Goal: Task Accomplishment & Management: Manage account settings

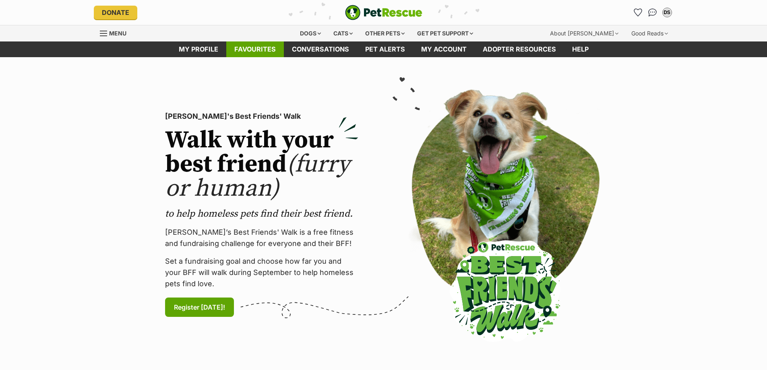
click at [253, 52] on link "Favourites" at bounding box center [255, 49] width 58 height 16
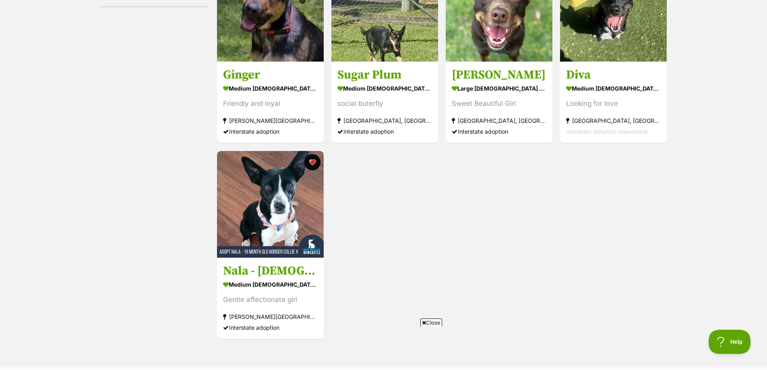
scroll to position [241, 0]
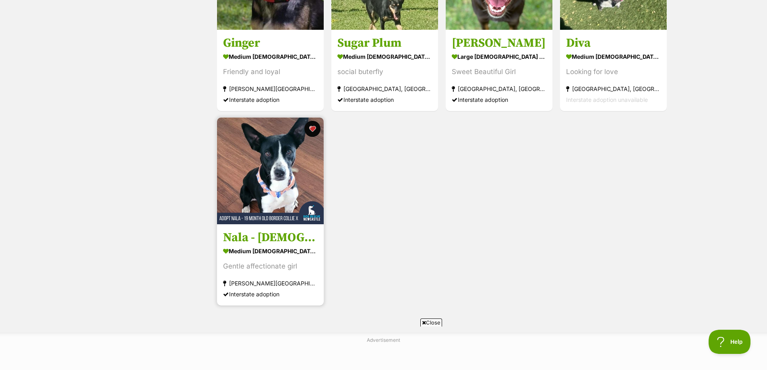
click at [253, 194] on img at bounding box center [270, 171] width 107 height 107
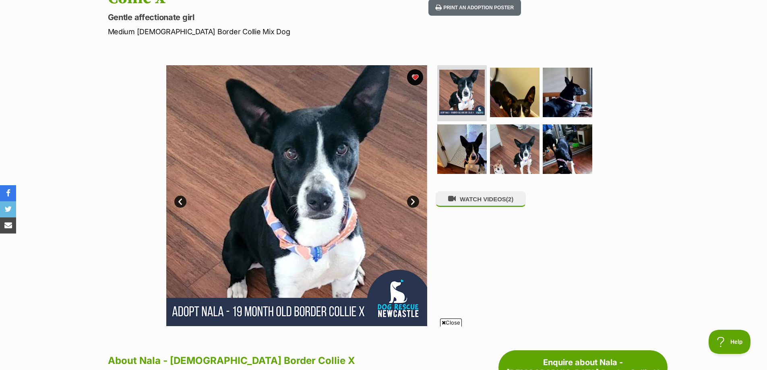
click at [411, 196] on link "Next" at bounding box center [413, 202] width 12 height 12
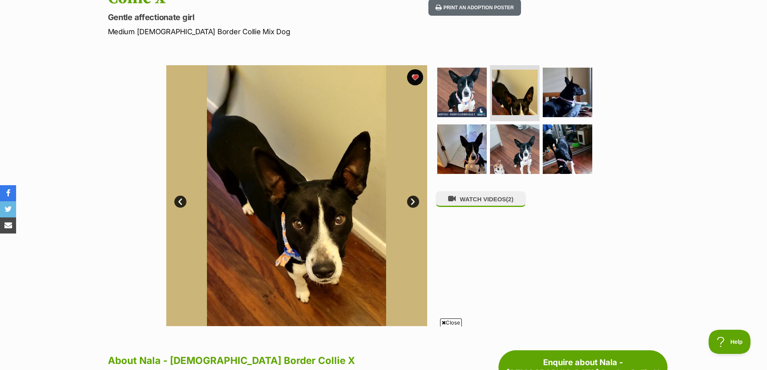
click at [411, 196] on link "Next" at bounding box center [413, 202] width 12 height 12
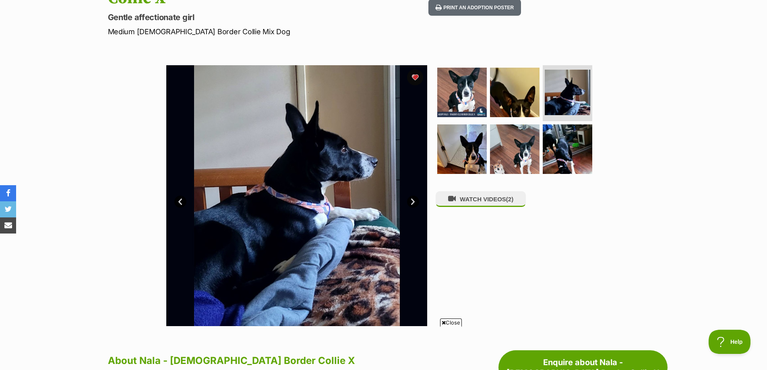
click at [411, 196] on link "Next" at bounding box center [413, 202] width 12 height 12
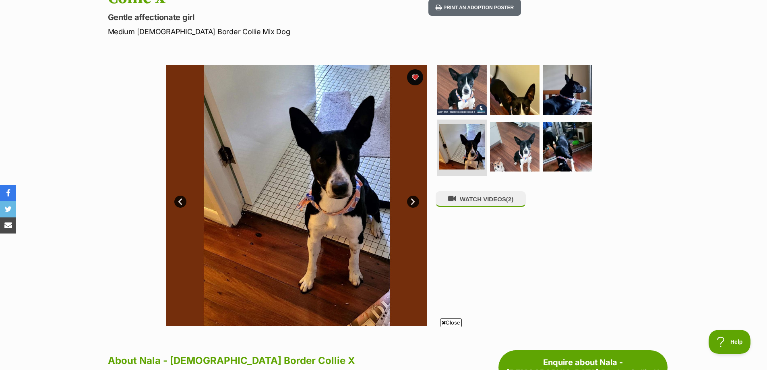
click at [411, 196] on link "Next" at bounding box center [413, 202] width 12 height 12
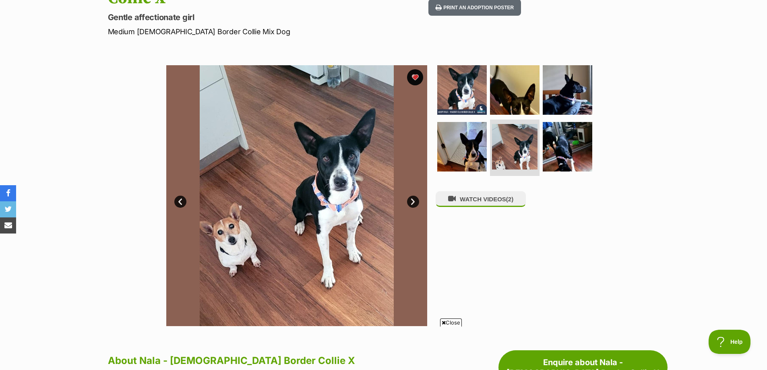
click at [411, 196] on link "Next" at bounding box center [413, 202] width 12 height 12
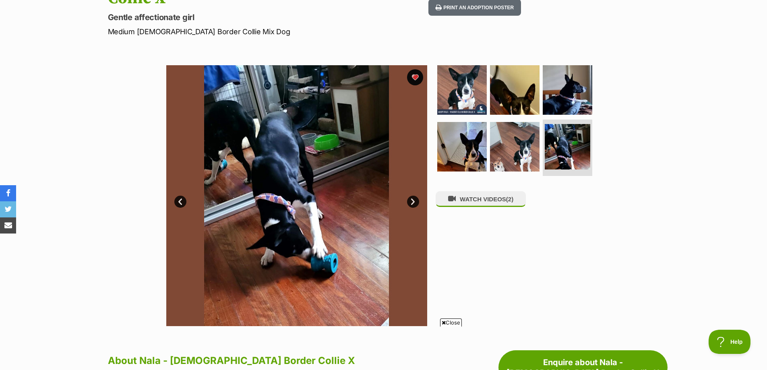
click at [411, 196] on link "Next" at bounding box center [413, 202] width 12 height 12
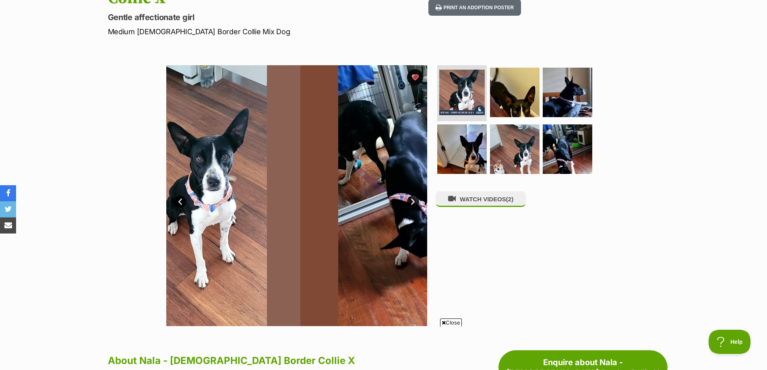
click at [411, 196] on link "Next" at bounding box center [413, 202] width 12 height 12
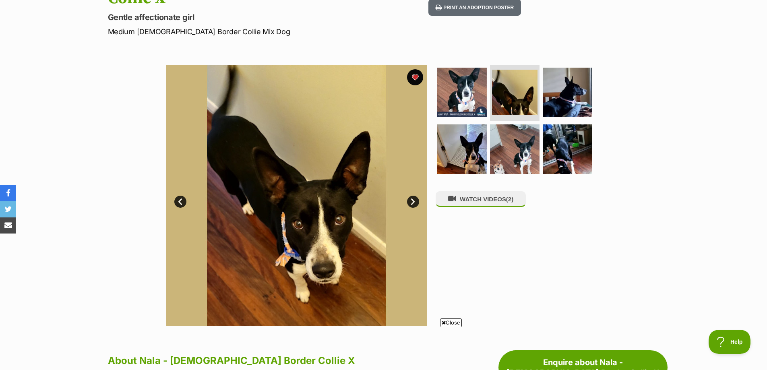
click at [411, 196] on link "Next" at bounding box center [413, 202] width 12 height 12
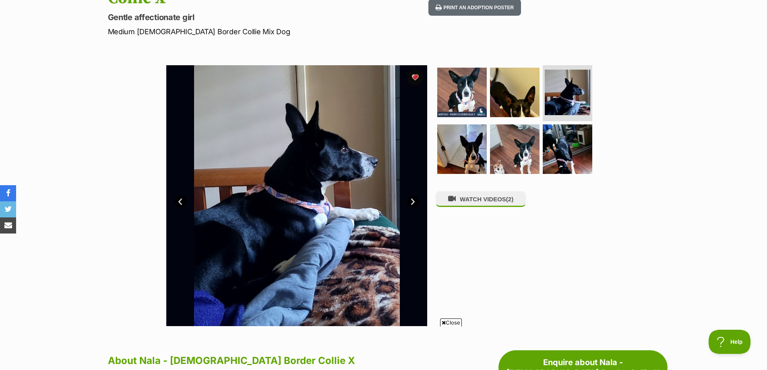
click at [411, 196] on link "Next" at bounding box center [413, 202] width 12 height 12
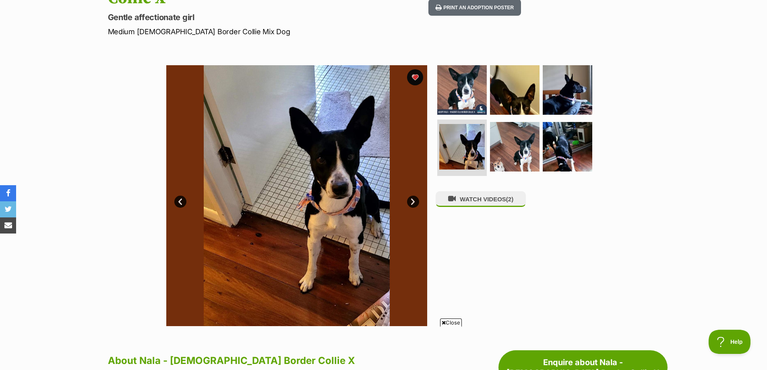
click at [411, 196] on link "Next" at bounding box center [413, 202] width 12 height 12
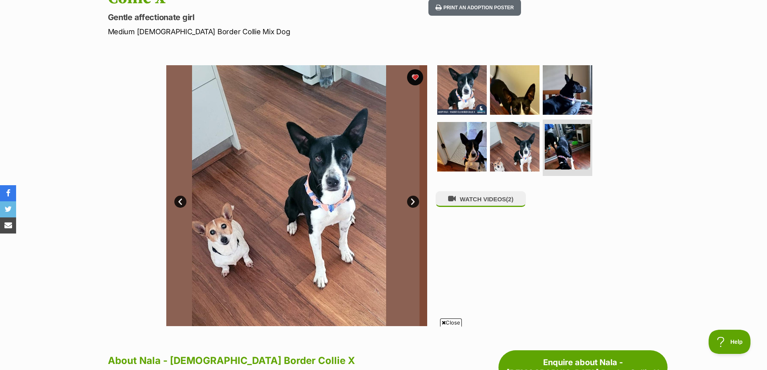
click at [411, 196] on link "Next" at bounding box center [413, 202] width 12 height 12
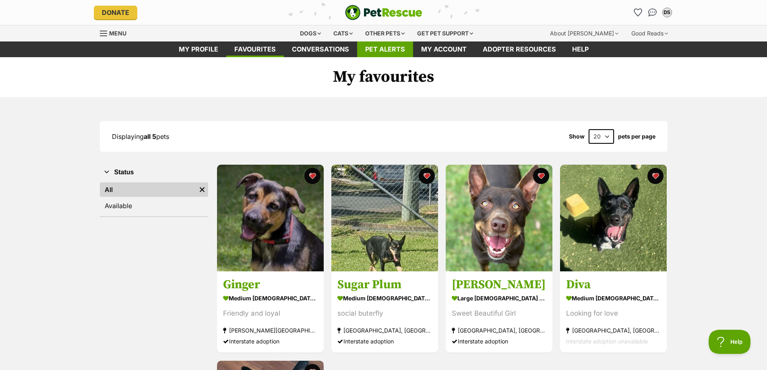
click at [376, 44] on link "Pet alerts" at bounding box center [385, 49] width 56 height 16
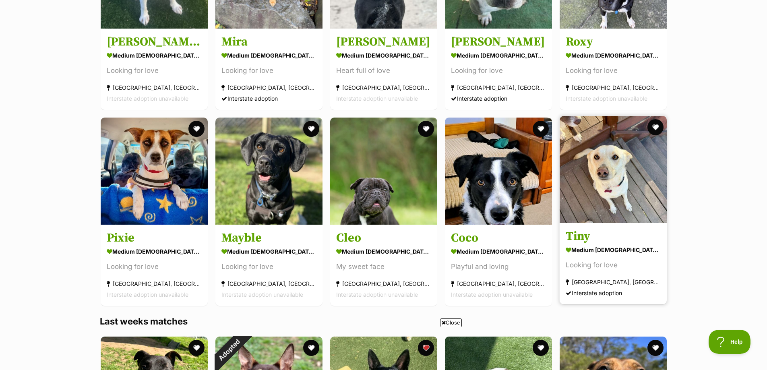
scroll to position [644, 0]
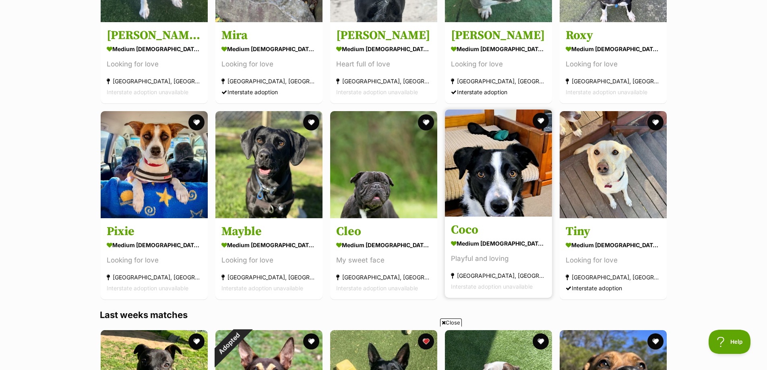
click at [510, 171] on img at bounding box center [498, 162] width 107 height 107
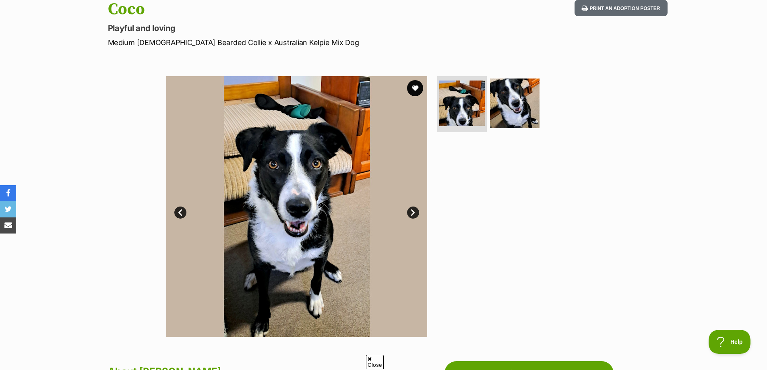
scroll to position [121, 0]
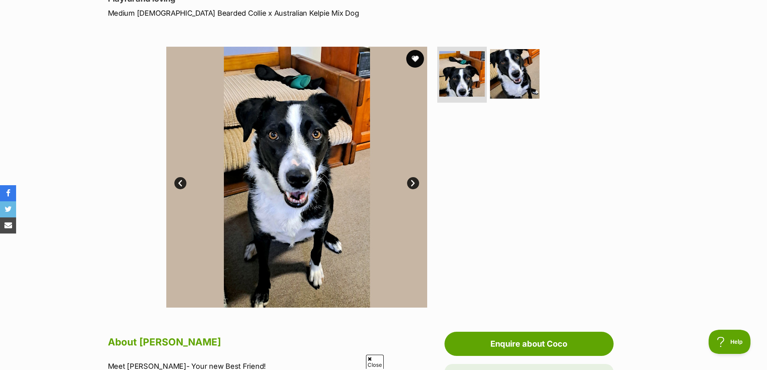
click at [412, 58] on button "favourite" at bounding box center [415, 59] width 18 height 18
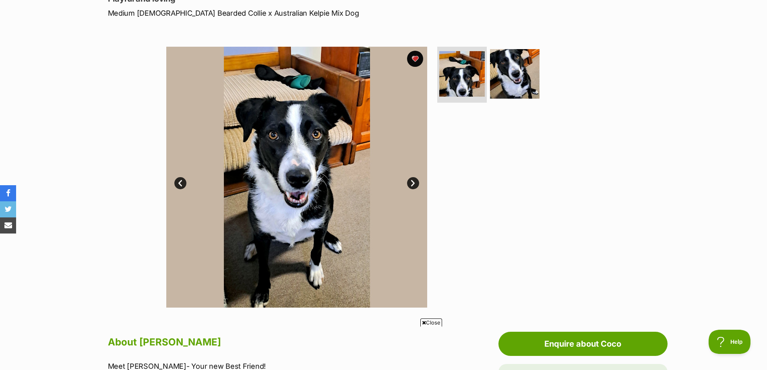
scroll to position [0, 0]
click at [410, 182] on link "Next" at bounding box center [413, 183] width 12 height 12
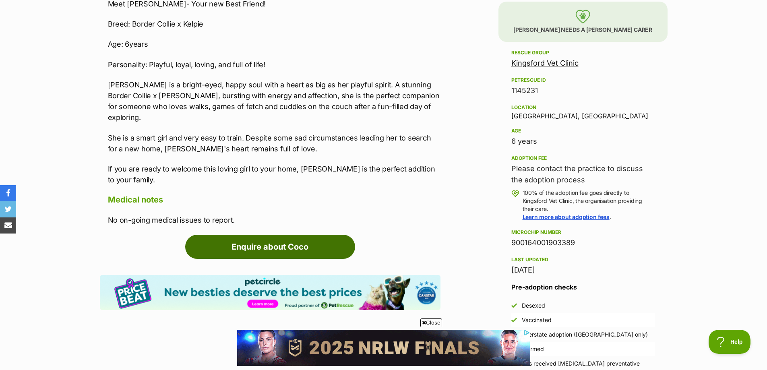
scroll to position [362, 0]
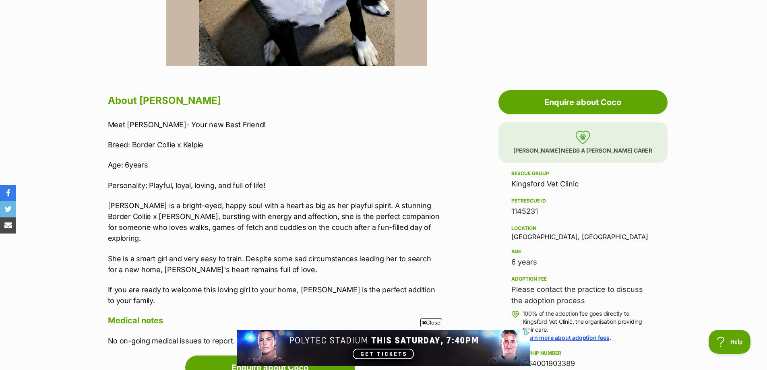
click at [547, 185] on link "Kingsford Vet Clinic" at bounding box center [544, 184] width 67 height 8
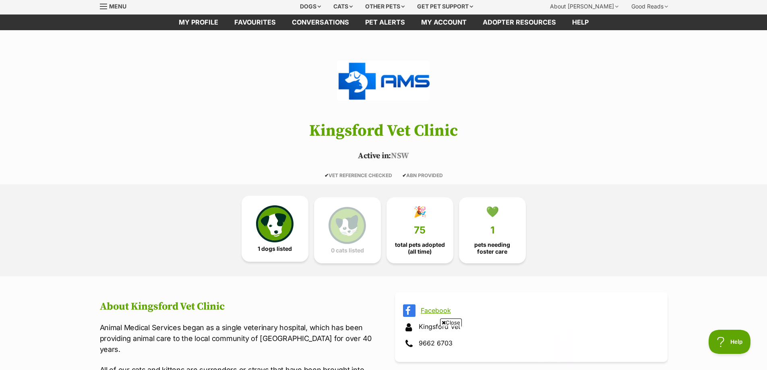
scroll to position [161, 0]
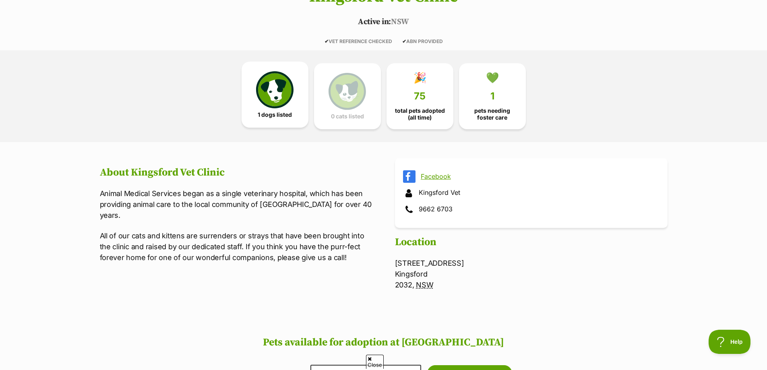
click at [275, 109] on link "1 dogs listed" at bounding box center [274, 95] width 67 height 66
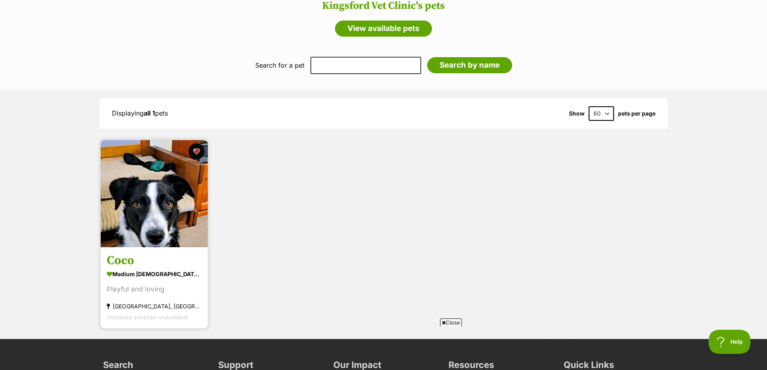
click at [148, 222] on img at bounding box center [154, 193] width 107 height 107
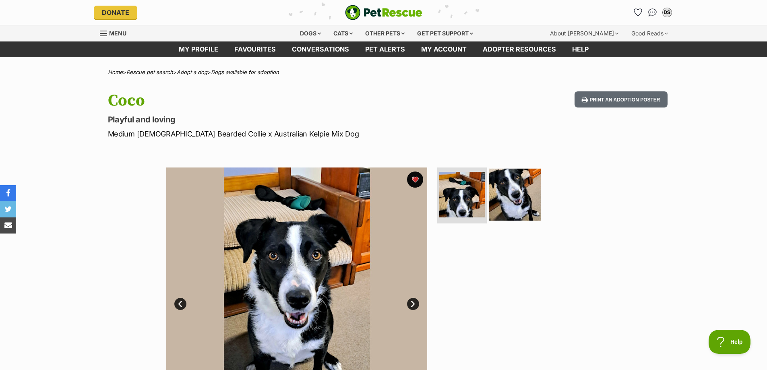
click at [515, 197] on img at bounding box center [515, 194] width 52 height 52
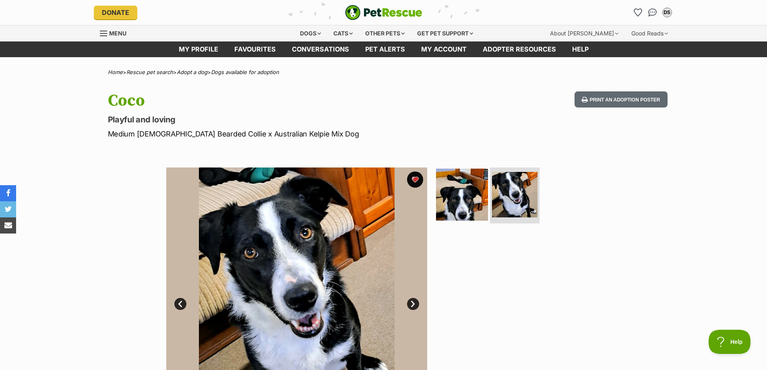
click at [443, 198] on img at bounding box center [462, 194] width 52 height 52
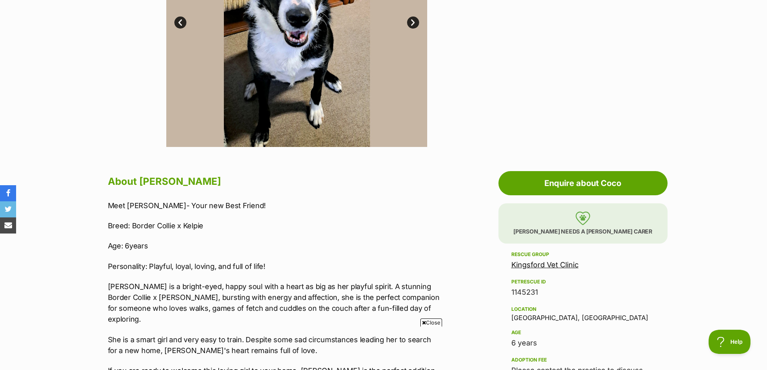
scroll to position [282, 0]
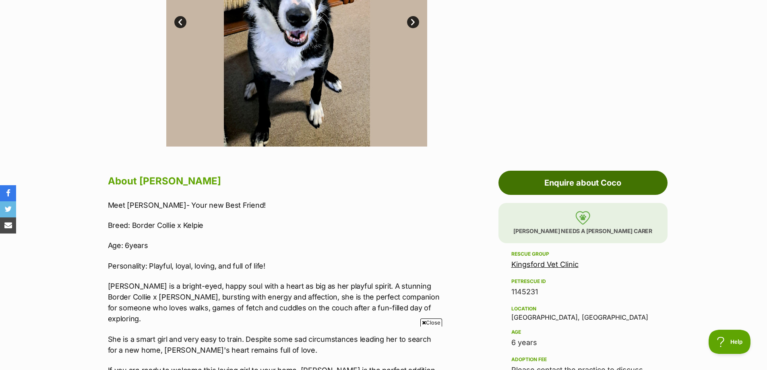
click at [632, 186] on link "Enquire about Coco" at bounding box center [582, 183] width 169 height 24
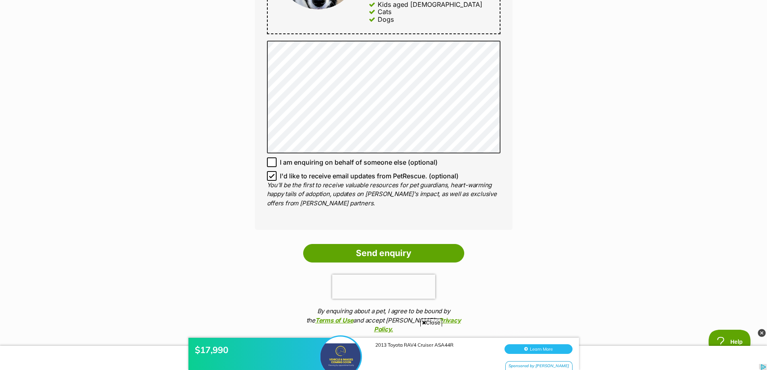
scroll to position [523, 0]
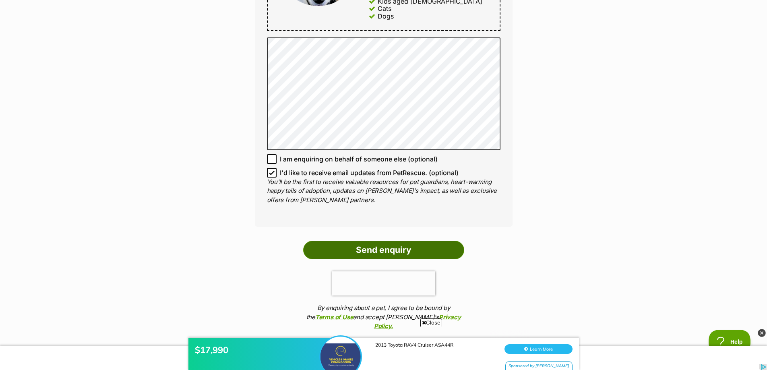
click at [395, 243] on input "Send enquiry" at bounding box center [383, 250] width 161 height 19
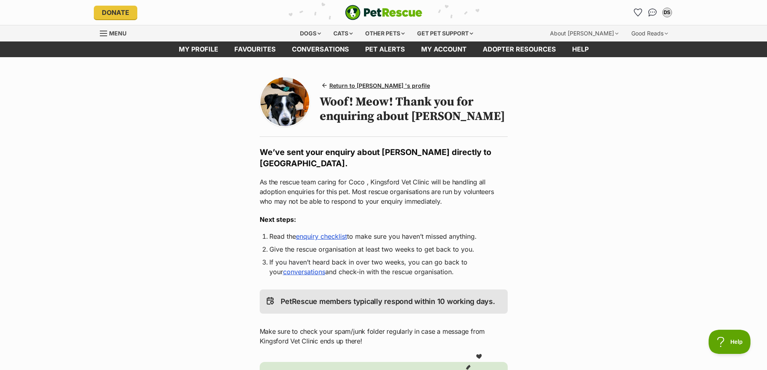
click at [324, 239] on link "enquiry checklist" at bounding box center [321, 236] width 51 height 8
click at [355, 87] on span "Return to [PERSON_NAME] 's profile" at bounding box center [379, 85] width 101 height 8
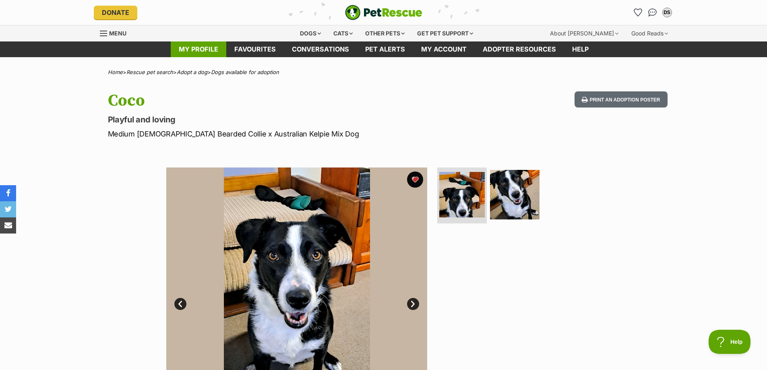
click at [194, 52] on link "My profile" at bounding box center [199, 49] width 56 height 16
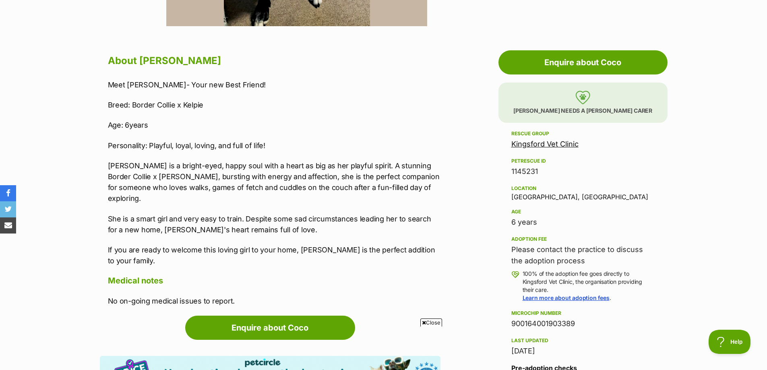
scroll to position [402, 0]
click at [542, 144] on link "Kingsford Vet Clinic" at bounding box center [544, 143] width 67 height 8
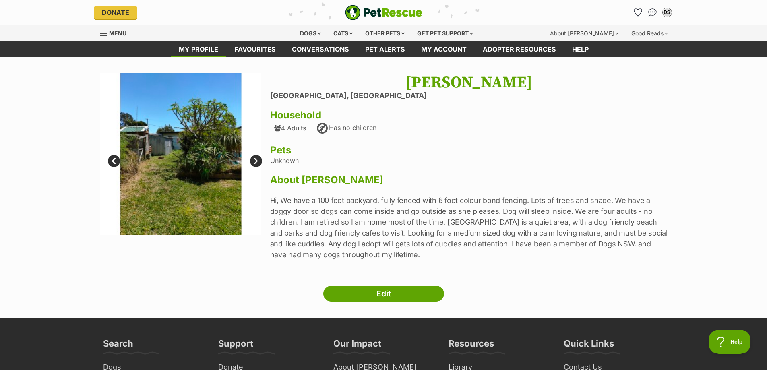
click at [252, 161] on link "Next" at bounding box center [256, 161] width 12 height 12
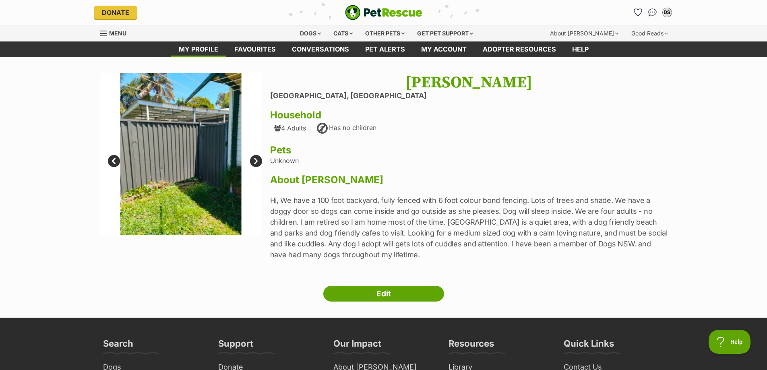
click at [254, 162] on link "Next" at bounding box center [256, 161] width 12 height 12
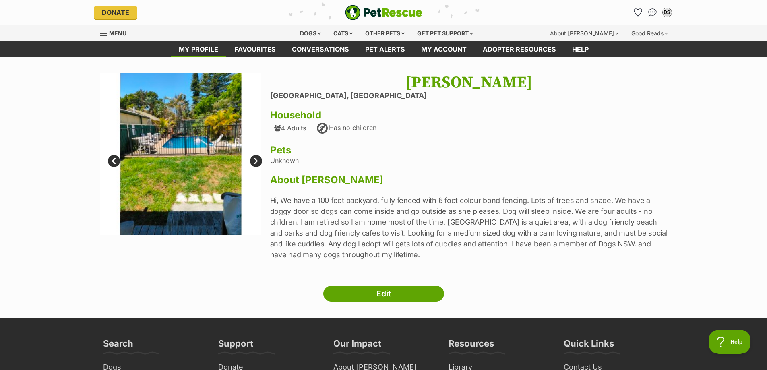
click at [256, 163] on link "Next" at bounding box center [256, 161] width 12 height 12
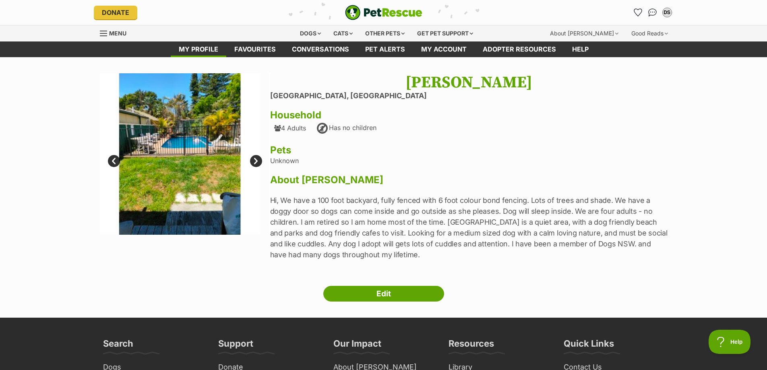
click at [256, 163] on link "Next" at bounding box center [256, 161] width 12 height 12
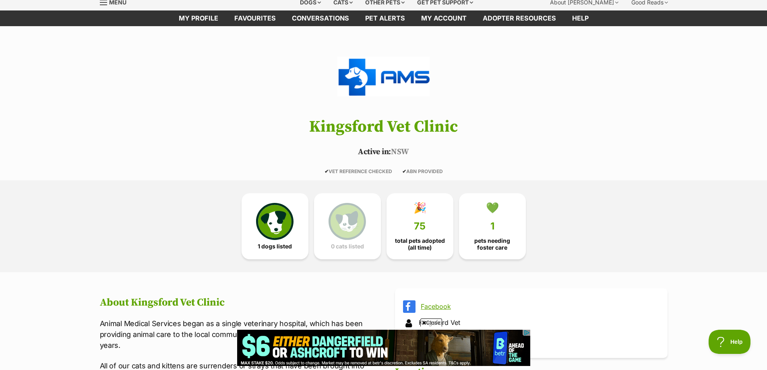
scroll to position [29, 0]
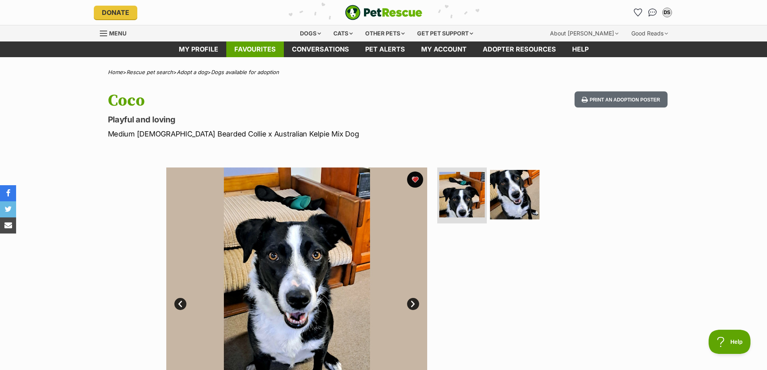
click at [252, 50] on link "Favourites" at bounding box center [255, 49] width 58 height 16
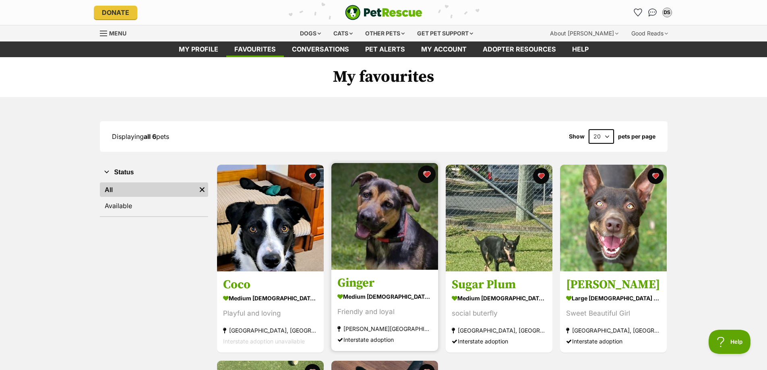
click at [425, 175] on button "favourite" at bounding box center [427, 174] width 18 height 18
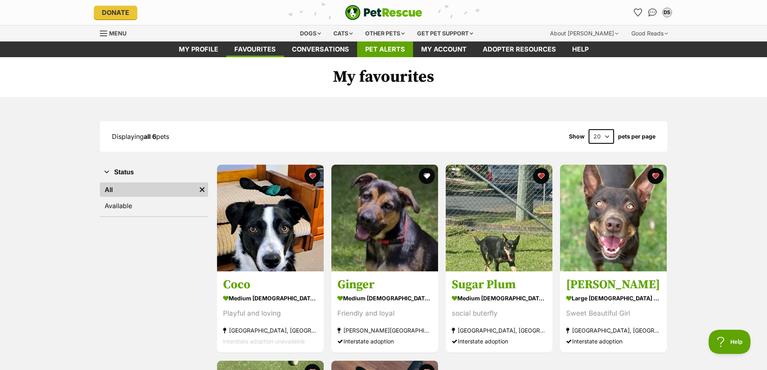
click at [374, 52] on link "Pet alerts" at bounding box center [385, 49] width 56 height 16
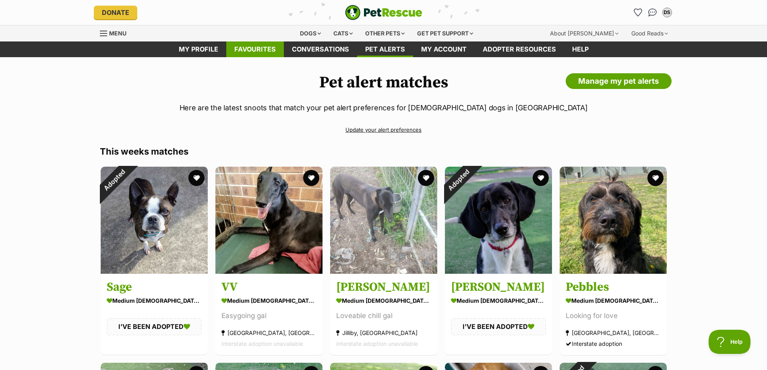
click at [259, 46] on link "Favourites" at bounding box center [255, 49] width 58 height 16
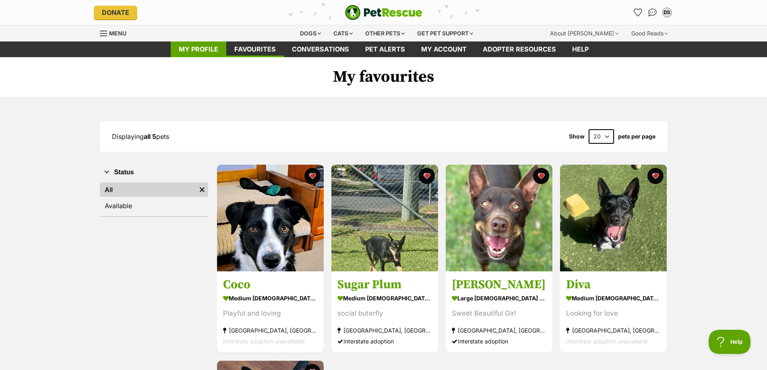
click at [194, 50] on link "My profile" at bounding box center [199, 49] width 56 height 16
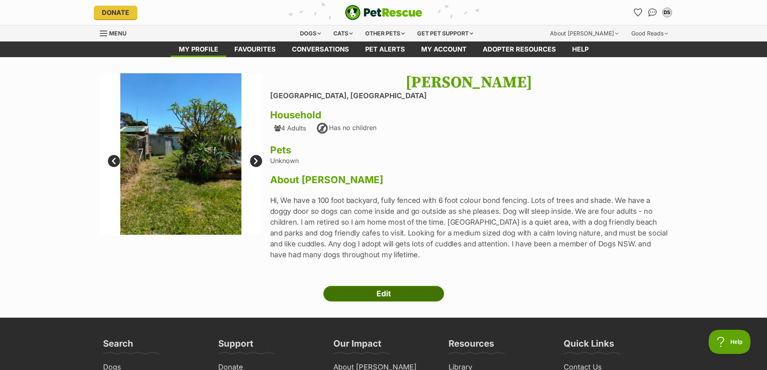
click at [375, 293] on link "Edit" at bounding box center [383, 294] width 121 height 16
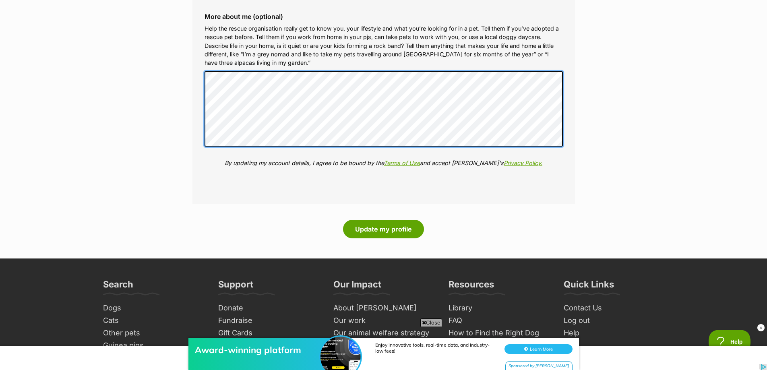
scroll to position [1006, 0]
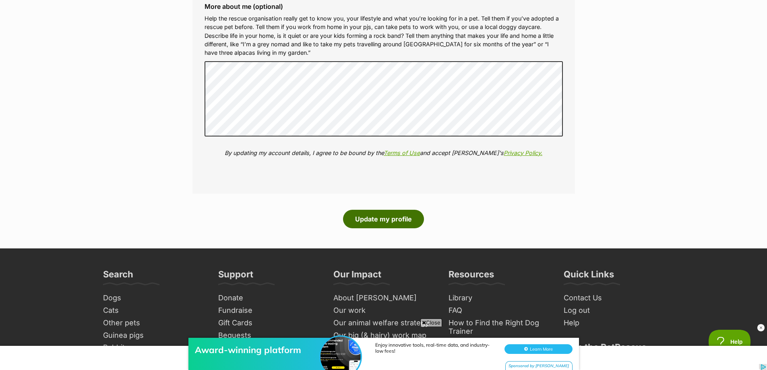
click at [383, 224] on button "Update my profile" at bounding box center [383, 219] width 81 height 19
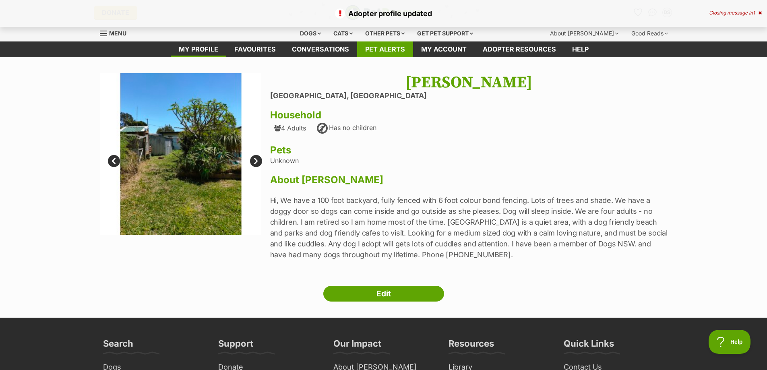
click at [385, 46] on link "Pet alerts" at bounding box center [385, 49] width 56 height 16
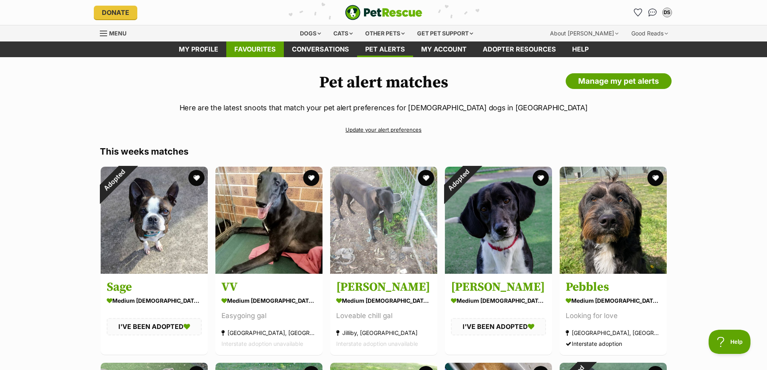
click at [262, 47] on link "Favourites" at bounding box center [255, 49] width 58 height 16
click at [263, 47] on link "Favourites" at bounding box center [255, 49] width 58 height 16
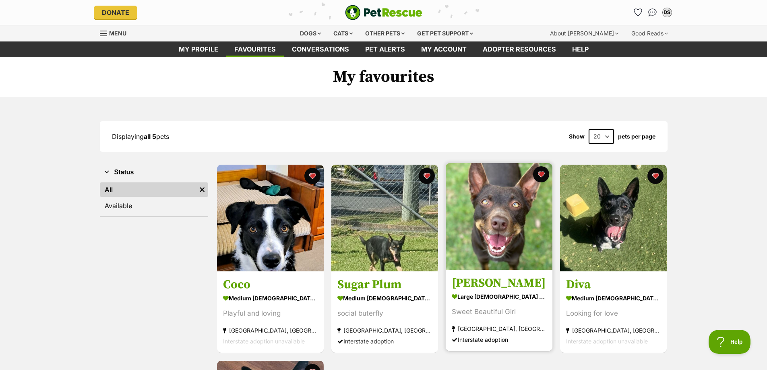
click at [488, 284] on h3 "Billie Jean" at bounding box center [499, 283] width 95 height 15
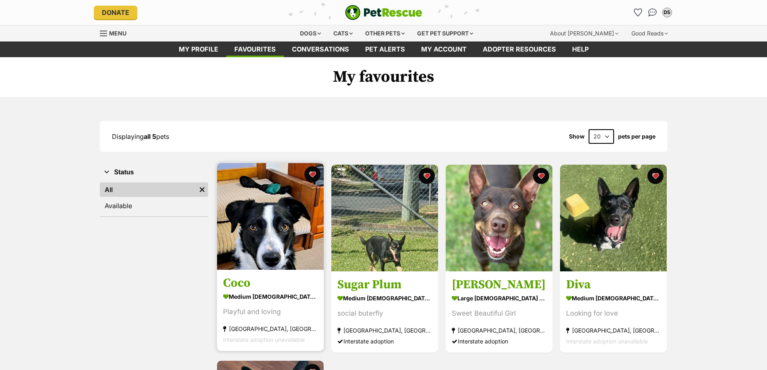
click at [248, 211] on img at bounding box center [270, 216] width 107 height 107
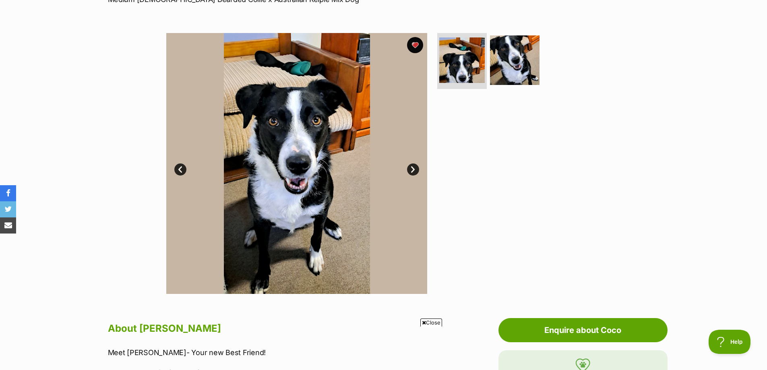
scroll to position [121, 0]
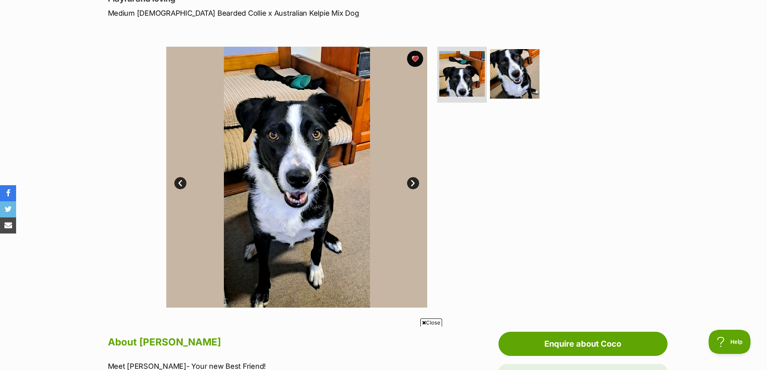
click at [409, 180] on link "Next" at bounding box center [413, 183] width 12 height 12
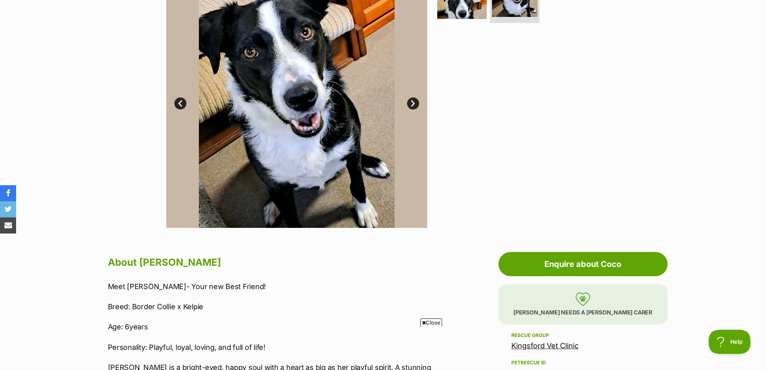
scroll to position [201, 0]
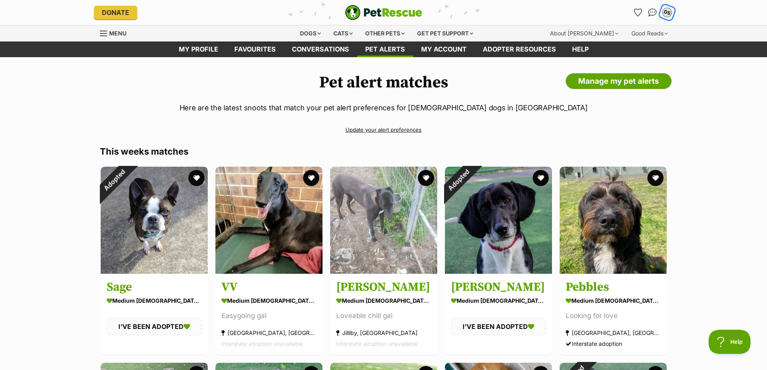
click at [667, 15] on div "DS" at bounding box center [667, 12] width 10 height 10
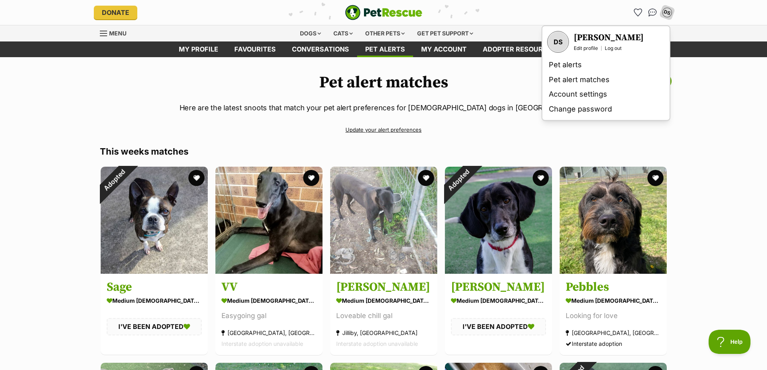
click at [619, 52] on div "DS [PERSON_NAME] Edit profile Log out" at bounding box center [606, 42] width 124 height 28
click at [617, 48] on link "Log out" at bounding box center [613, 48] width 17 height 6
